Goal: Check status

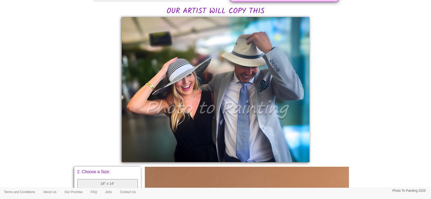
scroll to position [134, 0]
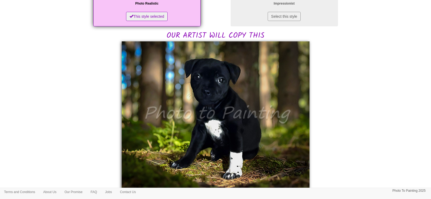
scroll to position [101, 0]
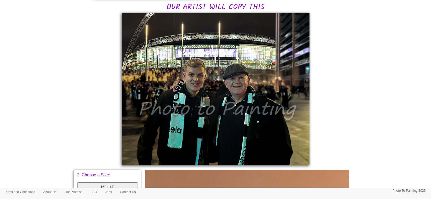
scroll to position [134, 0]
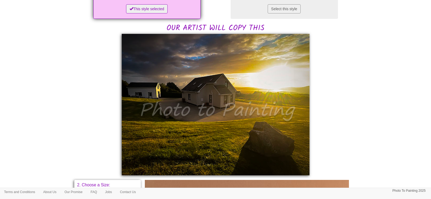
scroll to position [134, 0]
